Goal: Information Seeking & Learning: Learn about a topic

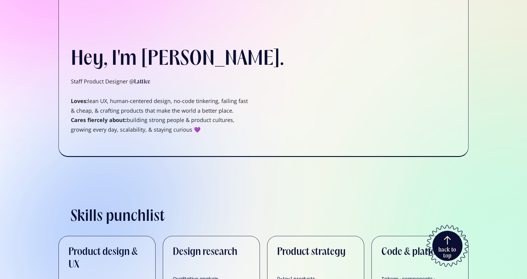
scroll to position [145, 0]
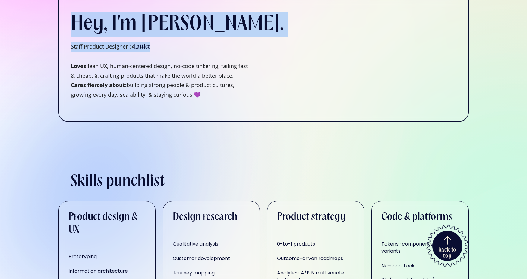
drag, startPoint x: 169, startPoint y: 47, endPoint x: 62, endPoint y: 26, distance: 108.5
click at [62, 26] on div "Hey, I'm [PERSON_NAME]. Staff Product Designer @ Lattice ‍ Loves: lean UX, huma…" at bounding box center [264, 21] width 410 height 254
drag, startPoint x: 62, startPoint y: 26, endPoint x: 163, endPoint y: 43, distance: 102.4
click at [163, 43] on div "Hey, I'm [PERSON_NAME]. Staff Product Designer @ Lattice ‍ Loves: lean UX, huma…" at bounding box center [264, 21] width 410 height 254
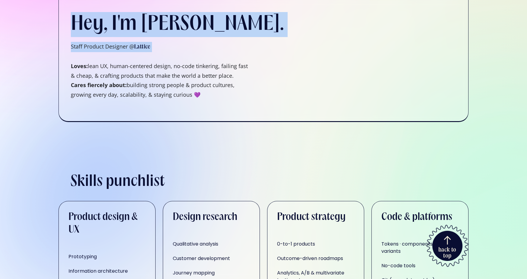
click at [166, 50] on h1 "Staff Product Designer @ Lattice ‍ Loves: lean UX, human-centered design, no-co…" at bounding box center [161, 71] width 181 height 58
drag, startPoint x: 166, startPoint y: 50, endPoint x: 69, endPoint y: 25, distance: 100.5
click at [69, 25] on div "Hey, I'm [PERSON_NAME]. Staff Product Designer @ Lattice ‍ Loves: lean UX, huma…" at bounding box center [264, 21] width 410 height 254
click at [68, 31] on div "Hey, I'm [PERSON_NAME]. Staff Product Designer @ Lattice ‍ Loves: lean UX, huma…" at bounding box center [264, 21] width 410 height 254
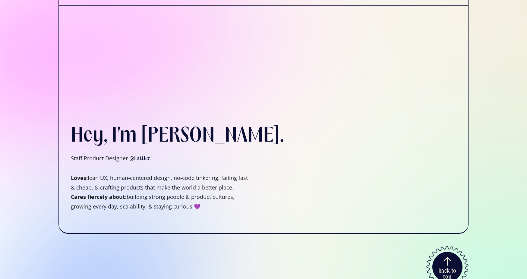
scroll to position [0, 0]
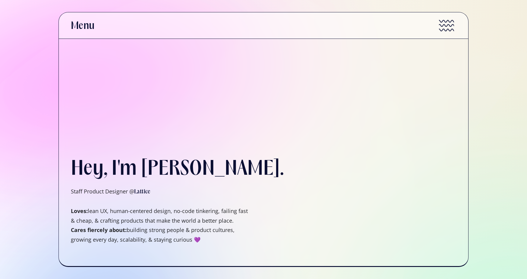
click at [113, 19] on link "Menu" at bounding box center [264, 25] width 410 height 27
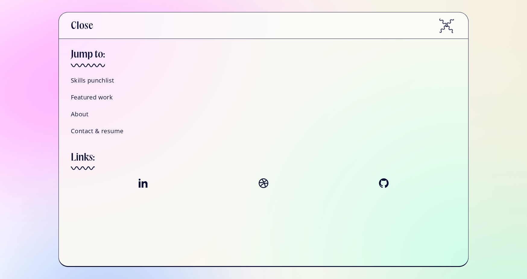
click at [111, 24] on link "Close" at bounding box center [264, 25] width 410 height 27
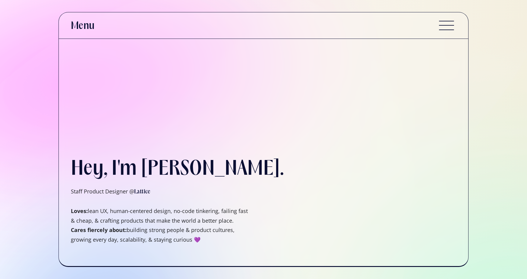
scroll to position [34, 0]
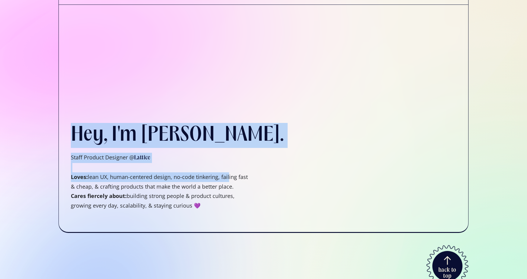
drag, startPoint x: 67, startPoint y: 140, endPoint x: 227, endPoint y: 179, distance: 165.2
click at [227, 179] on div "Hey, I'm [PERSON_NAME]. Staff Product Designer @ Lattice ‍ Loves: lean UX, huma…" at bounding box center [264, 132] width 410 height 254
click at [196, 157] on h1 "Staff Product Designer @ Lattice ‍ Loves: lean UX, human-centered design, no-co…" at bounding box center [161, 182] width 181 height 58
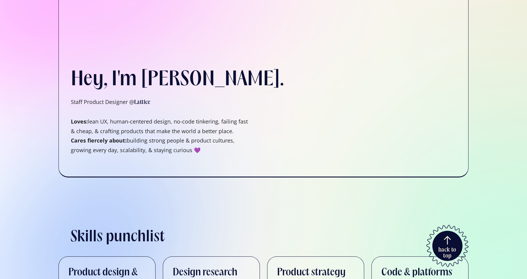
scroll to position [94, 0]
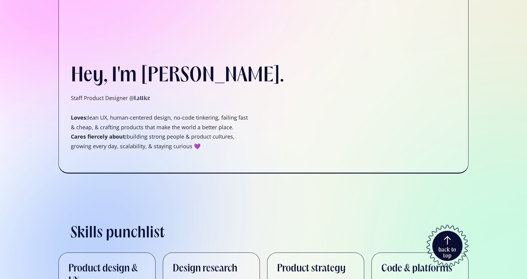
drag, startPoint x: 192, startPoint y: 153, endPoint x: 63, endPoint y: 117, distance: 134.6
click at [63, 117] on div "Hey, I'm [PERSON_NAME]. Staff Product Designer @ Lattice ‍ Loves: lean UX, huma…" at bounding box center [264, 72] width 410 height 254
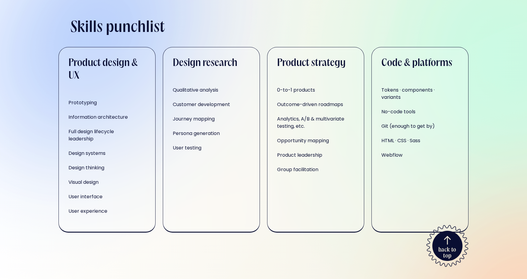
scroll to position [290, 0]
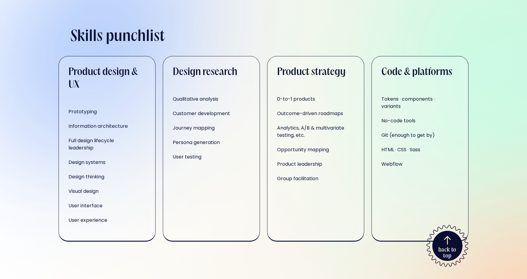
click at [309, 68] on h3 "Product strategy" at bounding box center [311, 72] width 68 height 13
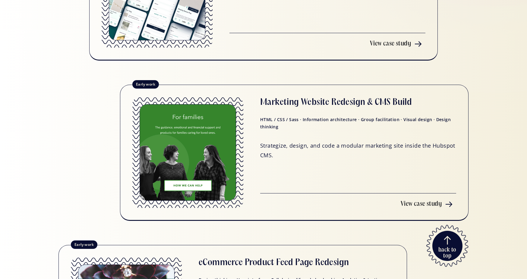
scroll to position [1469, 0]
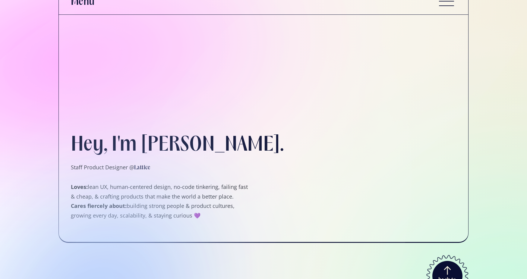
scroll to position [36, 0]
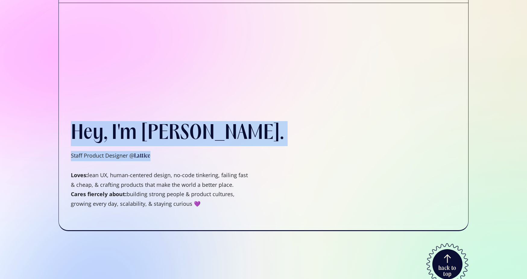
drag, startPoint x: 172, startPoint y: 160, endPoint x: 65, endPoint y: 135, distance: 109.5
click at [65, 135] on div "Hey, I'm [PERSON_NAME]. Staff Product Designer @ Lattice ‍ Loves: lean UX, huma…" at bounding box center [264, 130] width 410 height 254
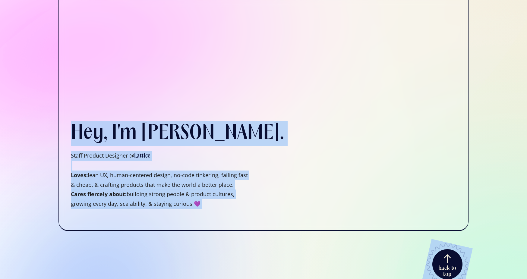
drag, startPoint x: 65, startPoint y: 135, endPoint x: 190, endPoint y: 205, distance: 142.9
click at [190, 205] on div "Hey, I'm [PERSON_NAME]. Staff Product Designer @ Lattice ‍ Loves: lean UX, huma…" at bounding box center [264, 130] width 410 height 254
click at [190, 205] on h1 "Staff Product Designer @ Lattice ‍ Loves: lean UX, human-centered design, no-co…" at bounding box center [161, 180] width 181 height 58
drag, startPoint x: 190, startPoint y: 205, endPoint x: 69, endPoint y: 128, distance: 142.9
click at [69, 128] on div "Hey, I'm [PERSON_NAME]. Staff Product Designer @ Lattice ‍ Loves: lean UX, huma…" at bounding box center [264, 130] width 410 height 254
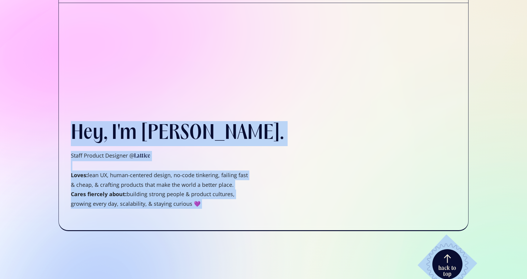
click at [64, 132] on div "Hey, I'm [PERSON_NAME]. Staff Product Designer @ Lattice ‍ Loves: lean UX, huma…" at bounding box center [264, 130] width 410 height 254
